Goal: Task Accomplishment & Management: Complete application form

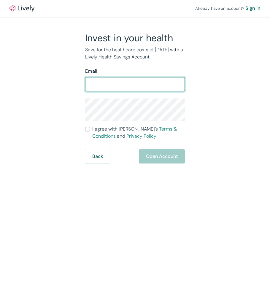
click at [100, 82] on input "Email" at bounding box center [135, 84] width 100 height 12
type input "tiffanyann2799@gmail.com"
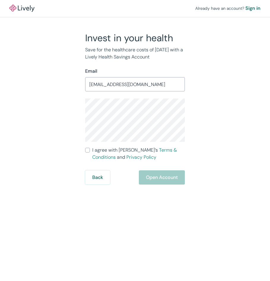
click at [86, 149] on input "I agree with Lively’s Terms & Conditions and Privacy Policy" at bounding box center [87, 150] width 5 height 5
checkbox input "true"
click at [152, 177] on button "Open Account" at bounding box center [162, 177] width 46 height 14
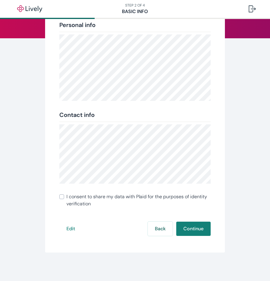
scroll to position [70, 0]
click at [199, 231] on button "Continue" at bounding box center [193, 229] width 34 height 14
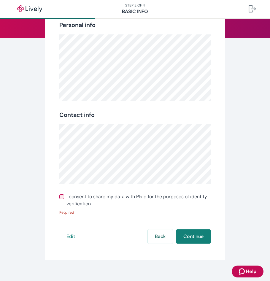
click at [139, 188] on div "Review your info Double-check to make sure everything is correct. We’ll use thi…" at bounding box center [135, 111] width 180 height 298
click at [136, 195] on span "I consent to share my data with Plaid for the purposes of identity verification" at bounding box center [138, 200] width 144 height 14
click at [64, 195] on input "I consent to share my data with Plaid for the purposes of identity verification" at bounding box center [61, 196] width 5 height 5
checkbox input "true"
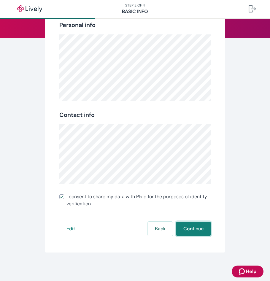
click at [185, 225] on button "Continue" at bounding box center [193, 229] width 34 height 14
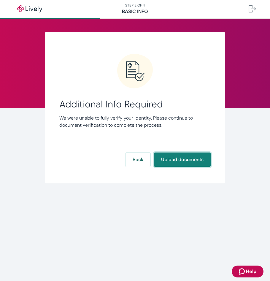
click at [170, 157] on button "Upload documents" at bounding box center [182, 160] width 57 height 14
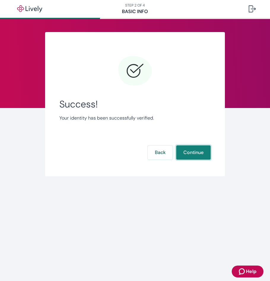
click at [200, 154] on button "Continue" at bounding box center [193, 152] width 34 height 14
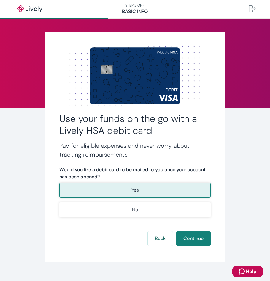
click at [164, 194] on button "Yes" at bounding box center [135, 190] width 152 height 15
click at [197, 239] on button "Continue" at bounding box center [193, 238] width 34 height 14
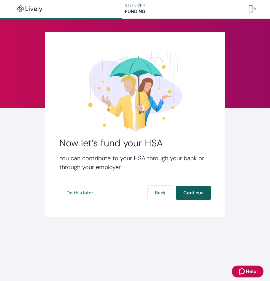
click at [199, 191] on button "Continue" at bounding box center [193, 193] width 34 height 14
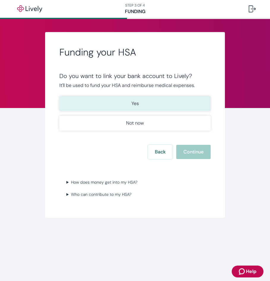
click at [163, 106] on button "Yes" at bounding box center [135, 103] width 152 height 15
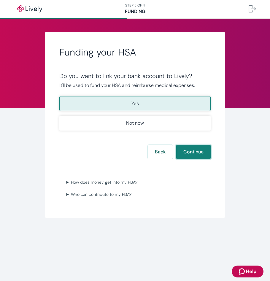
click at [194, 153] on button "Continue" at bounding box center [193, 152] width 34 height 14
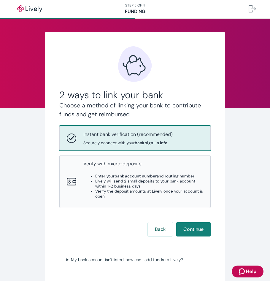
click at [192, 148] on div "Instant bank verification (recommended) Securely connect with your bank sign-in…" at bounding box center [135, 138] width 151 height 24
click at [193, 232] on button "Continue" at bounding box center [193, 229] width 34 height 14
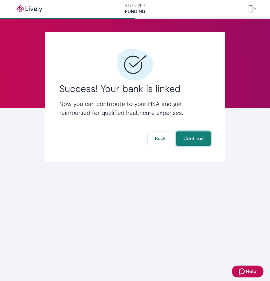
click at [188, 139] on button "Continue" at bounding box center [193, 138] width 34 height 14
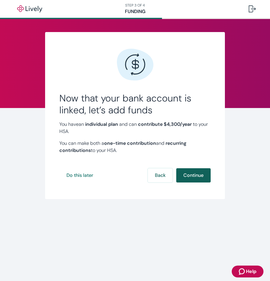
click at [190, 171] on button "Continue" at bounding box center [193, 175] width 34 height 14
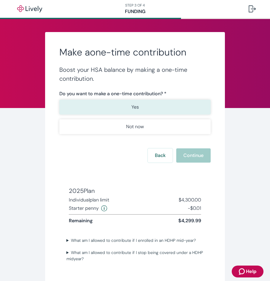
click at [181, 110] on button "Yes" at bounding box center [135, 107] width 152 height 15
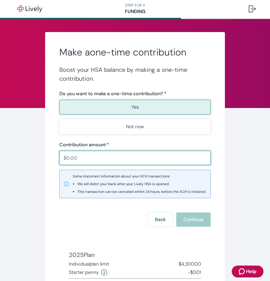
click at [122, 161] on input "Contribution amount   *" at bounding box center [135, 158] width 152 height 12
type input "200.00"
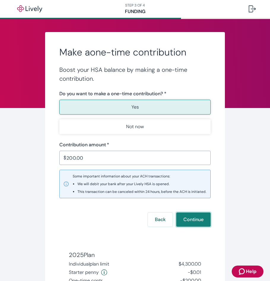
click at [181, 221] on button "Continue" at bounding box center [193, 219] width 34 height 14
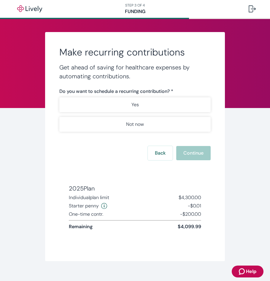
scroll to position [9, 0]
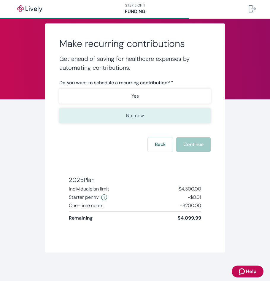
click at [155, 118] on button "Not now" at bounding box center [135, 115] width 152 height 15
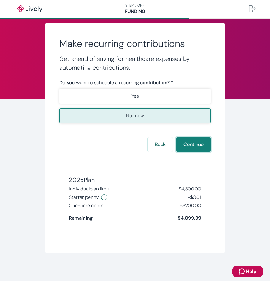
click at [188, 144] on button "Continue" at bounding box center [193, 144] width 34 height 14
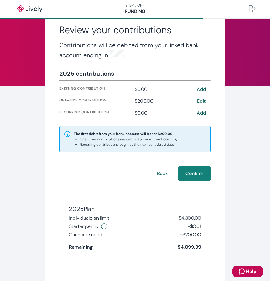
scroll to position [50, 0]
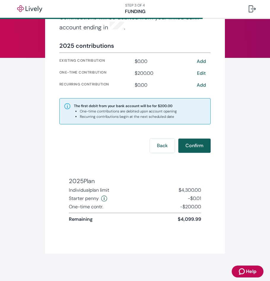
click at [194, 146] on button "Confirm" at bounding box center [194, 146] width 32 height 14
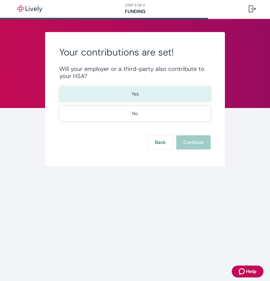
click at [174, 90] on button "Yes" at bounding box center [135, 94] width 152 height 15
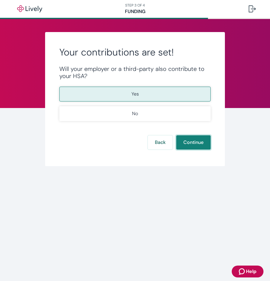
click at [188, 145] on button "Continue" at bounding box center [193, 142] width 34 height 14
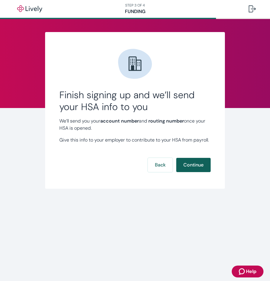
click at [188, 169] on button "Continue" at bounding box center [193, 165] width 34 height 14
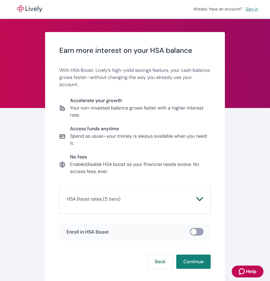
click at [201, 199] on icon "Chevron icon" at bounding box center [199, 199] width 7 height 4
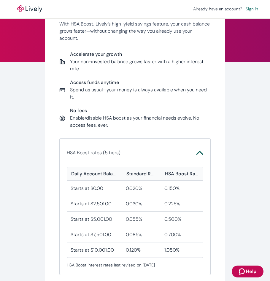
scroll to position [49, 0]
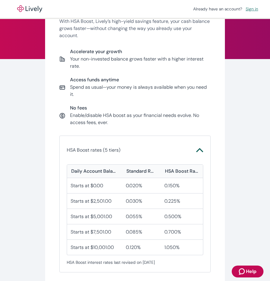
click at [188, 150] on span "HSA Boost rates (5 tiers)" at bounding box center [132, 150] width 130 height 7
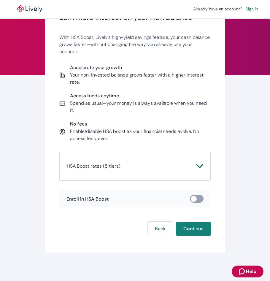
scroll to position [33, 0]
click at [195, 151] on div "Earn more interest on your HSA balance With HSA Boost, Lively’s high-yield savi…" at bounding box center [135, 111] width 152 height 194
click at [197, 157] on div "HSA Boost rates (5 tiers) Daily Account Balance Standard Rate HSA Boost Rate St…" at bounding box center [135, 166] width 152 height 29
click at [195, 146] on div "Earn more interest on your HSA balance With HSA Boost, Lively’s high-yield savi…" at bounding box center [135, 111] width 152 height 194
click at [201, 167] on icon "Chevron icon" at bounding box center [199, 166] width 7 height 4
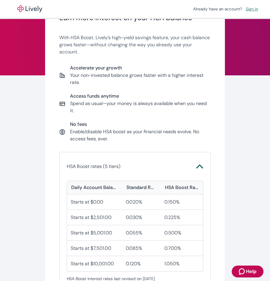
click at [200, 167] on icon "Chevron icon" at bounding box center [199, 166] width 7 height 7
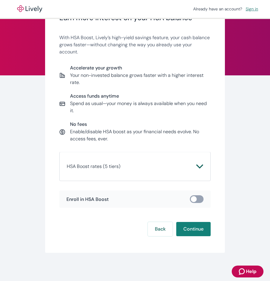
click at [195, 201] on span at bounding box center [197, 199] width 14 height 8
click at [196, 197] on input "checkbox" at bounding box center [194, 199] width 18 height 6
checkbox input "true"
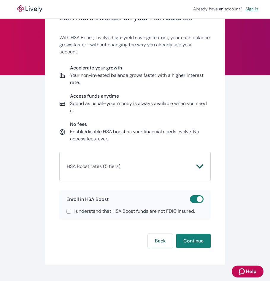
click at [185, 212] on span "I understand that HSA Boost funds are not FDIC insured." at bounding box center [134, 211] width 121 height 7
click at [71, 212] on input "I understand that HSA Boost funds are not FDIC insured." at bounding box center [68, 211] width 5 height 5
checkbox input "true"
click at [196, 242] on button "Continue" at bounding box center [193, 241] width 34 height 14
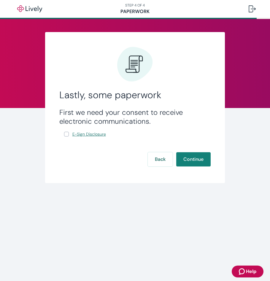
click at [104, 135] on span "E-Sign Disclosure" at bounding box center [89, 134] width 34 height 6
click at [63, 134] on div "First we need your consent to receive electronic communications. E-Sign Disclos…" at bounding box center [135, 123] width 152 height 30
click at [66, 134] on input "E-Sign Disclosure" at bounding box center [66, 134] width 5 height 5
checkbox input "true"
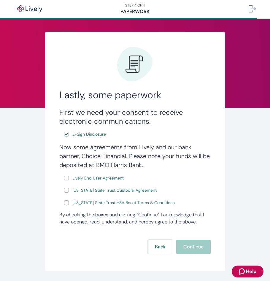
scroll to position [19, 0]
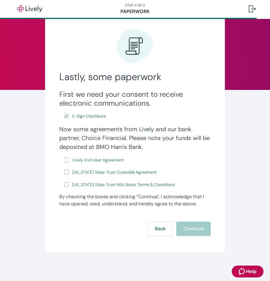
click at [68, 159] on input "Lively End User Agreement" at bounding box center [66, 160] width 5 height 5
checkbox input "true"
click at [68, 171] on input "[US_STATE] State Trust Custodial Agreement" at bounding box center [66, 172] width 5 height 5
checkbox input "true"
click at [66, 187] on label "[US_STATE] State Trust HSA Boost Terms & Conditions" at bounding box center [120, 184] width 112 height 7
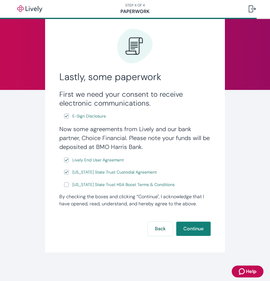
click at [66, 187] on input "[US_STATE] State Trust HSA Boost Terms & Conditions" at bounding box center [66, 184] width 5 height 5
checkbox input "true"
click at [201, 235] on button "Continue" at bounding box center [193, 229] width 34 height 14
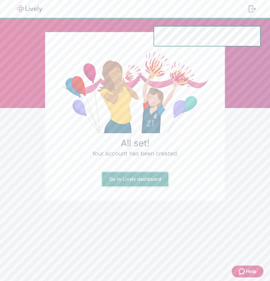
click at [137, 185] on link "Go to Lively dashboard" at bounding box center [135, 179] width 66 height 14
